Goal: Information Seeking & Learning: Check status

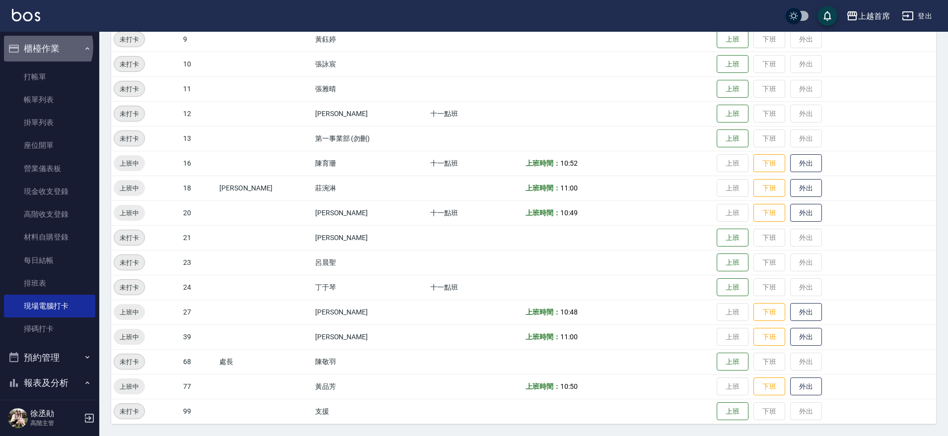
click at [41, 47] on button "櫃檯作業" at bounding box center [49, 49] width 91 height 26
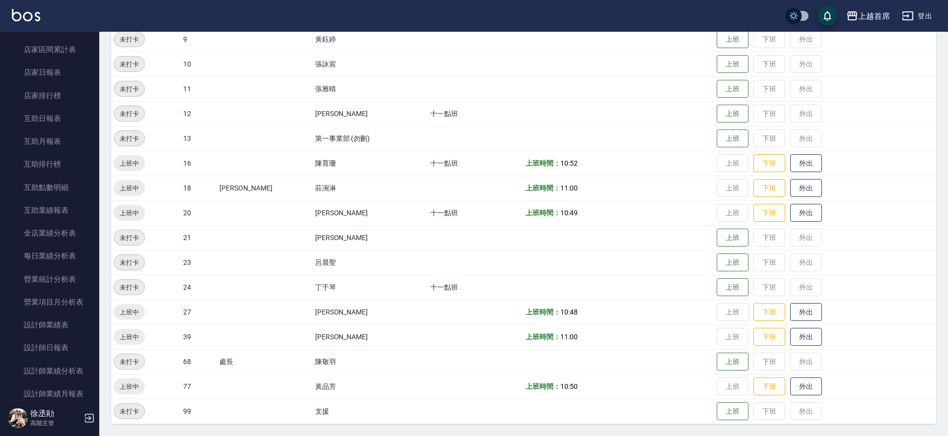
scroll to position [372, 0]
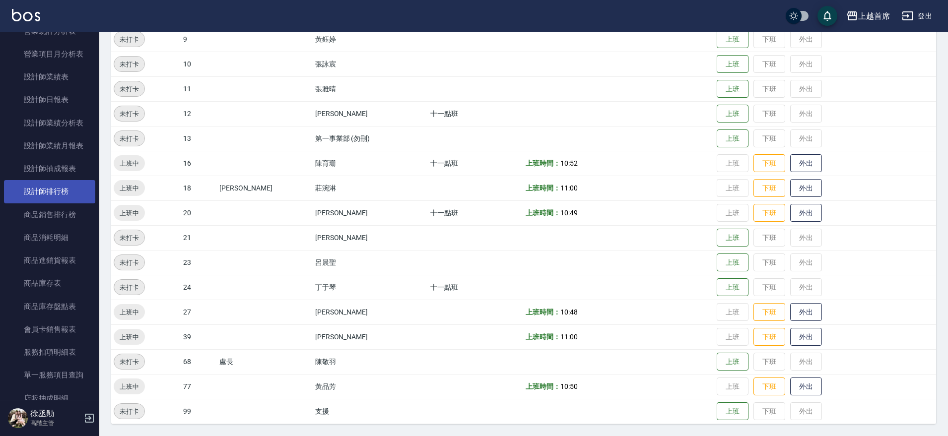
click at [77, 187] on link "設計師排行榜" at bounding box center [49, 191] width 91 height 23
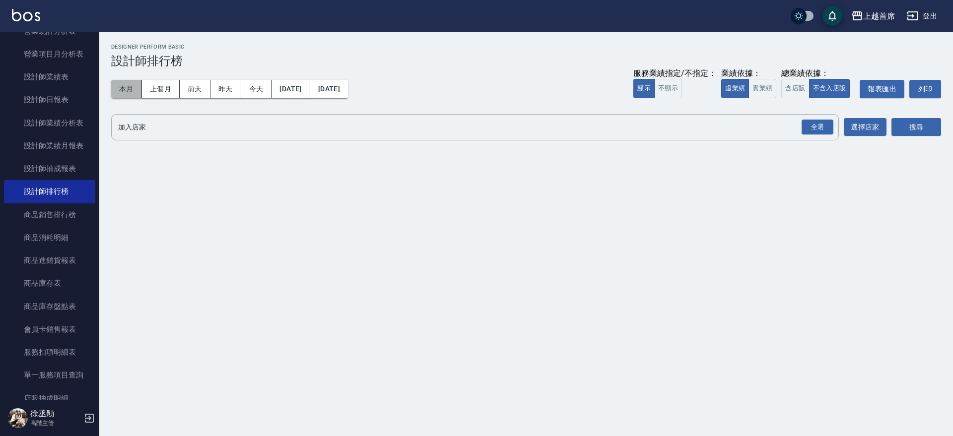
click at [130, 93] on button "本月" at bounding box center [126, 89] width 31 height 18
drag, startPoint x: 752, startPoint y: 85, endPoint x: 773, endPoint y: 86, distance: 20.4
click at [753, 85] on button "實業績" at bounding box center [763, 88] width 28 height 19
click at [796, 86] on button "含店販" at bounding box center [795, 88] width 28 height 19
click at [819, 122] on div "全選" at bounding box center [818, 127] width 32 height 15
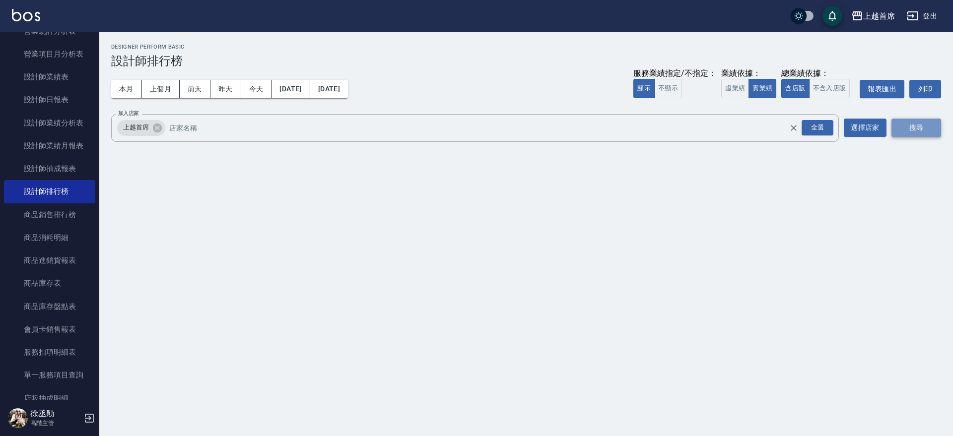
click at [903, 124] on button "搜尋" at bounding box center [916, 128] width 50 height 18
